Goal: Task Accomplishment & Management: Manage account settings

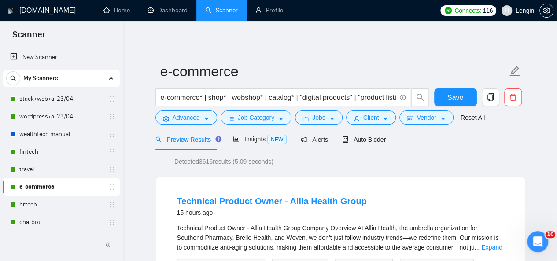
scroll to position [91, 0]
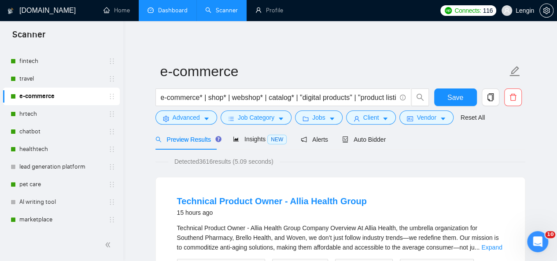
click at [173, 14] on link "Dashboard" at bounding box center [167, 10] width 40 height 7
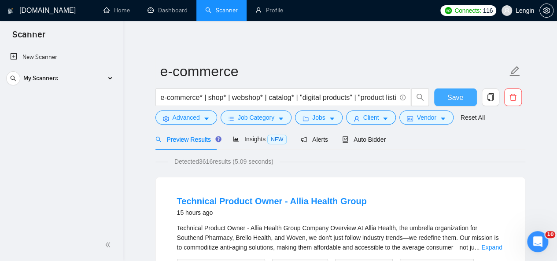
scroll to position [0, 0]
click at [458, 94] on span "Save" at bounding box center [455, 97] width 16 height 11
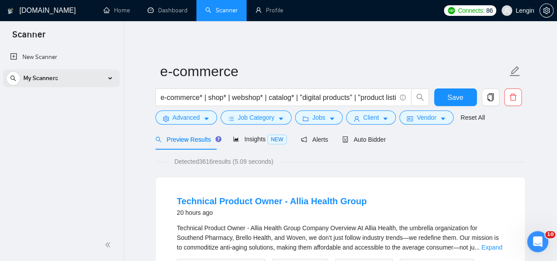
click at [108, 79] on div "My Scanners" at bounding box center [61, 79] width 110 height 18
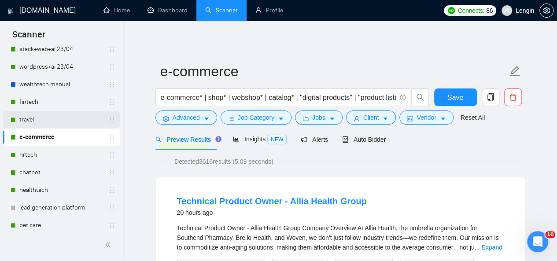
scroll to position [50, 0]
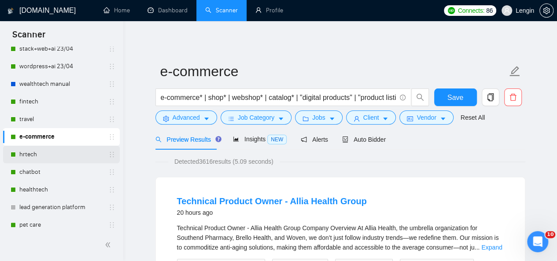
click at [40, 150] on link "hrtech" at bounding box center [61, 155] width 84 height 18
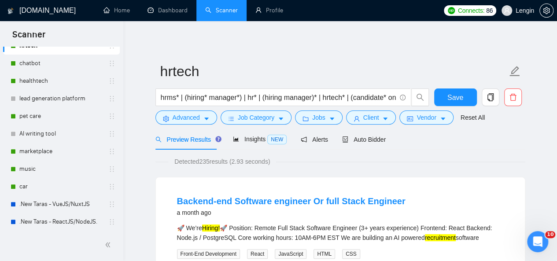
scroll to position [159, 0]
click at [57, 113] on link "pet care" at bounding box center [61, 116] width 84 height 18
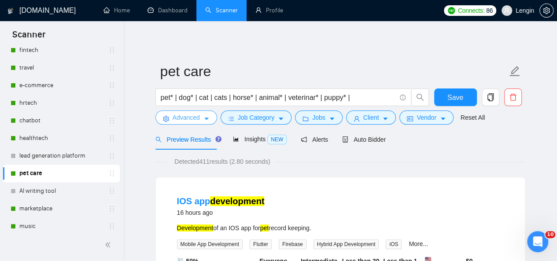
click at [204, 119] on icon "caret-down" at bounding box center [206, 119] width 6 height 6
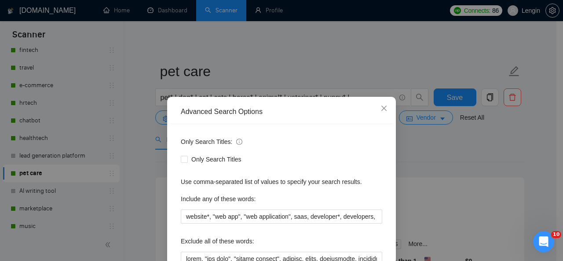
scroll to position [74, 0]
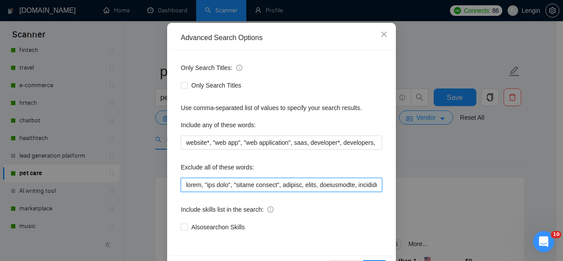
click at [182, 185] on input "text" at bounding box center [282, 185] width 202 height 14
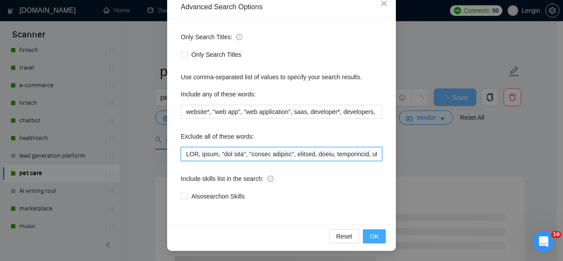
type input "LOR, ipsum, "dol sita", "consec adipisc", elitsed, doeiu, temporincid, utlabore…"
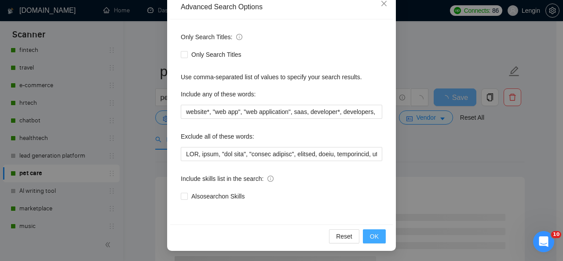
click at [374, 239] on span "OK" at bounding box center [374, 237] width 9 height 10
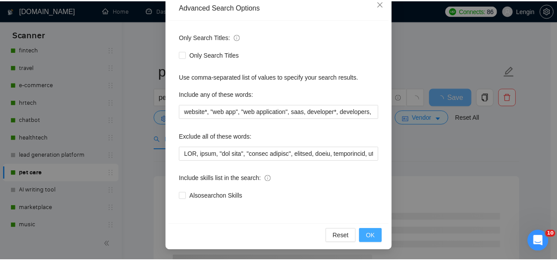
scroll to position [61, 0]
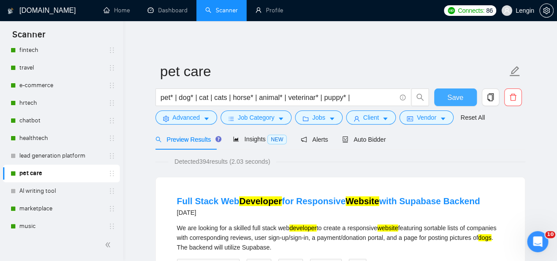
click at [467, 93] on button "Save" at bounding box center [455, 97] width 43 height 18
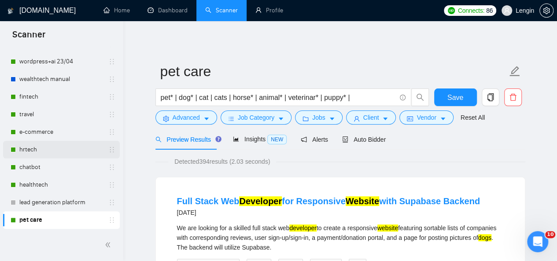
click at [57, 155] on link "hrtech" at bounding box center [61, 150] width 84 height 18
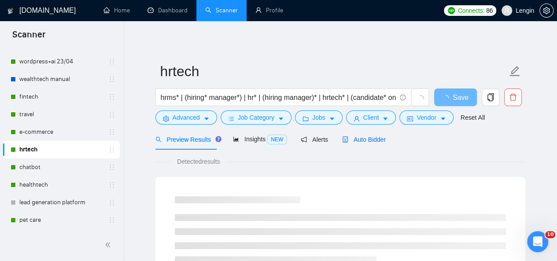
click at [360, 140] on span "Auto Bidder" at bounding box center [364, 139] width 44 height 7
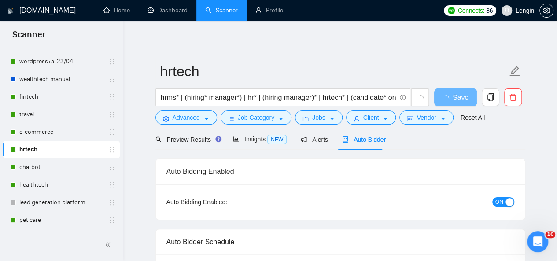
radio input "false"
radio input "true"
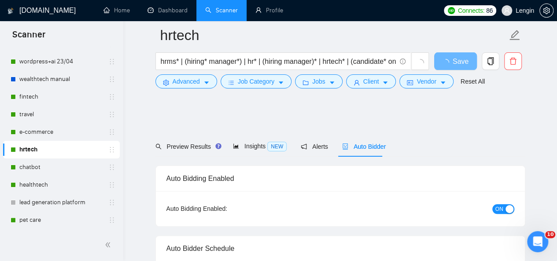
scroll to position [106, 0]
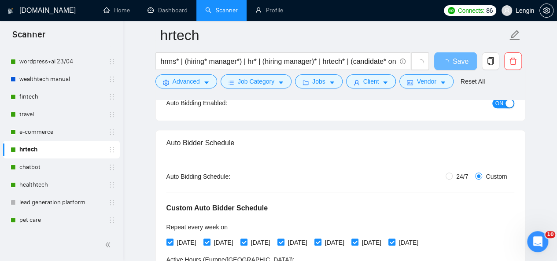
click at [507, 104] on div "button" at bounding box center [509, 103] width 8 height 8
click at [446, 61] on button "Save" at bounding box center [455, 61] width 43 height 18
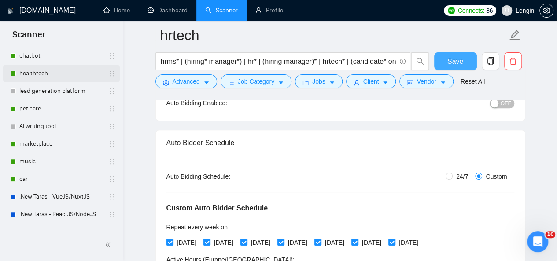
scroll to position [167, 0]
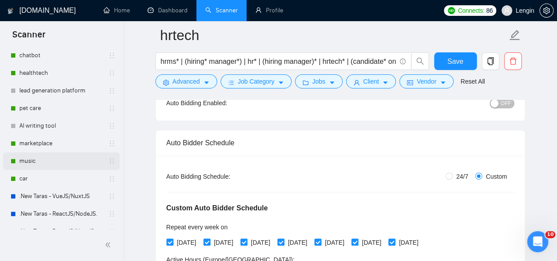
click at [67, 162] on link "music" at bounding box center [61, 161] width 84 height 18
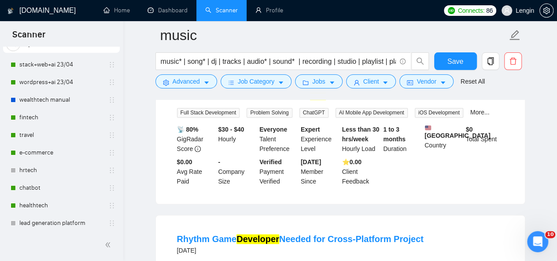
scroll to position [34, 0]
click at [60, 116] on link "fintech" at bounding box center [61, 118] width 84 height 18
